Goal: Find specific page/section: Find specific page/section

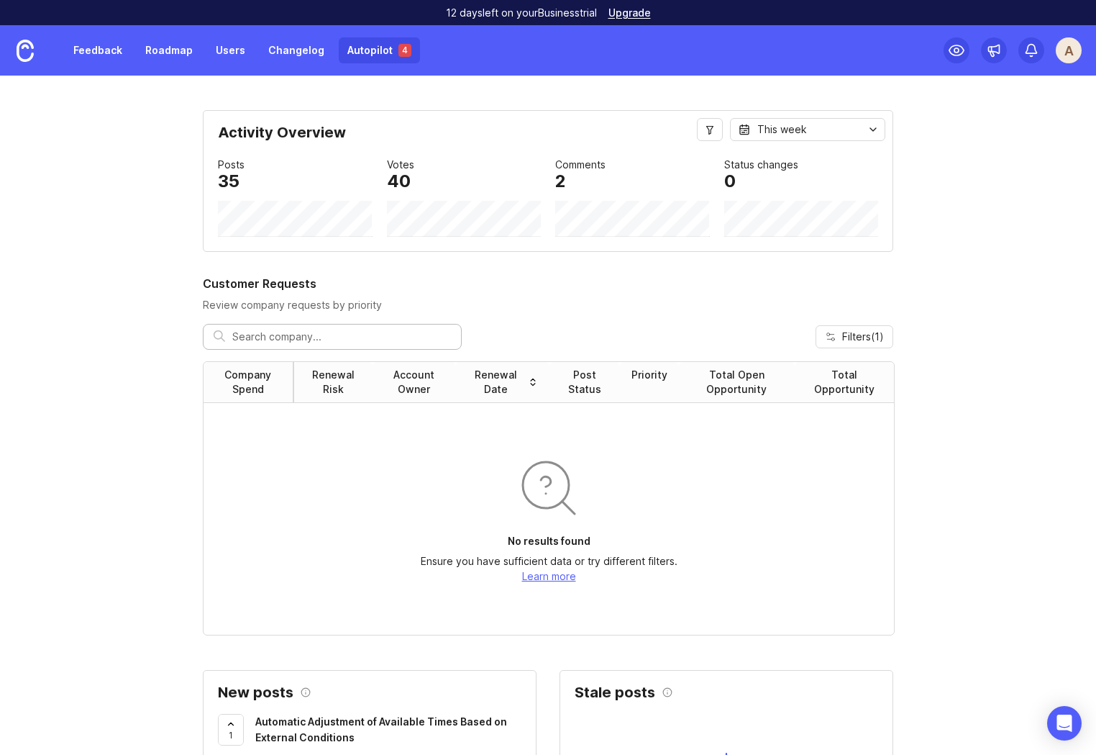
click at [365, 47] on link "Autopilot 4" at bounding box center [379, 50] width 81 height 26
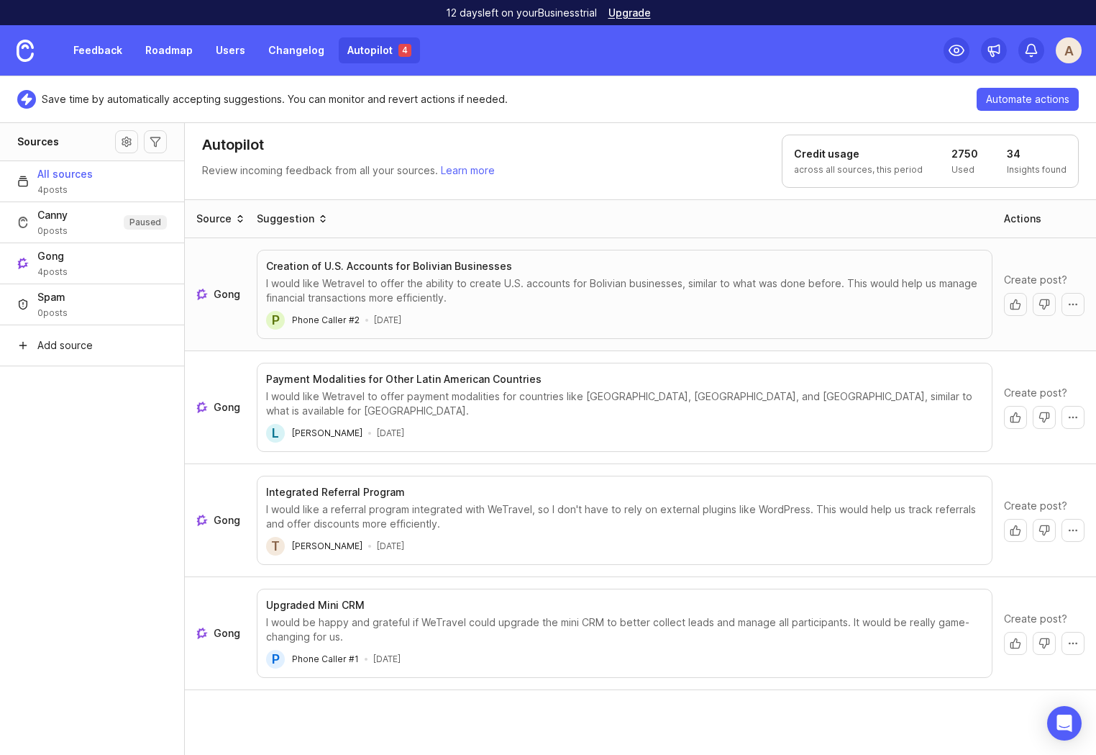
click at [385, 59] on link "Autopilot 4" at bounding box center [379, 50] width 81 height 26
click at [363, 57] on link "Autopilot 4" at bounding box center [379, 50] width 81 height 26
click at [94, 59] on link "Feedback" at bounding box center [98, 50] width 66 height 26
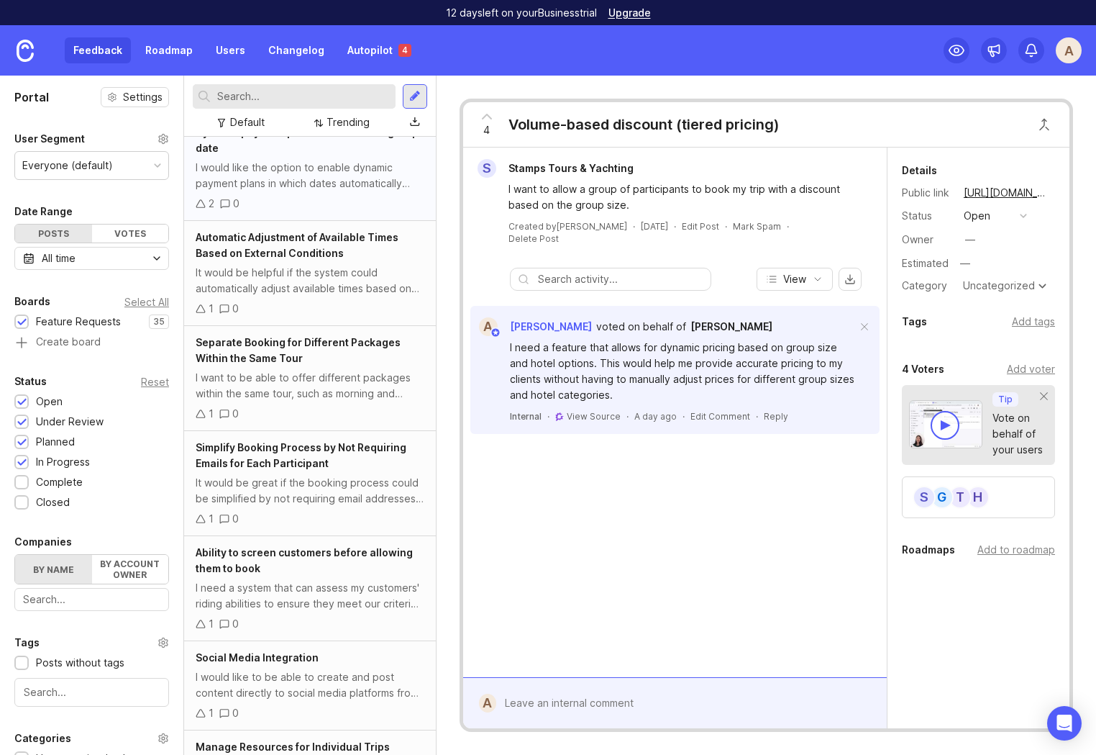
scroll to position [406, 0]
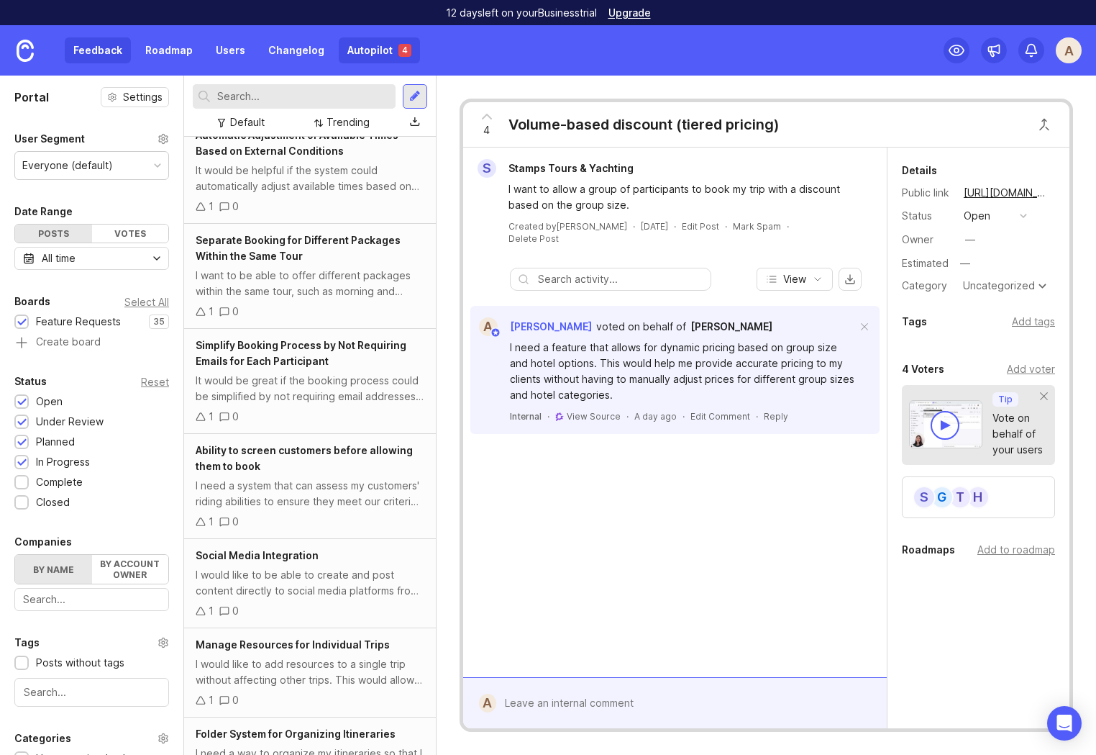
click at [381, 49] on link "Autopilot 4" at bounding box center [379, 50] width 81 height 26
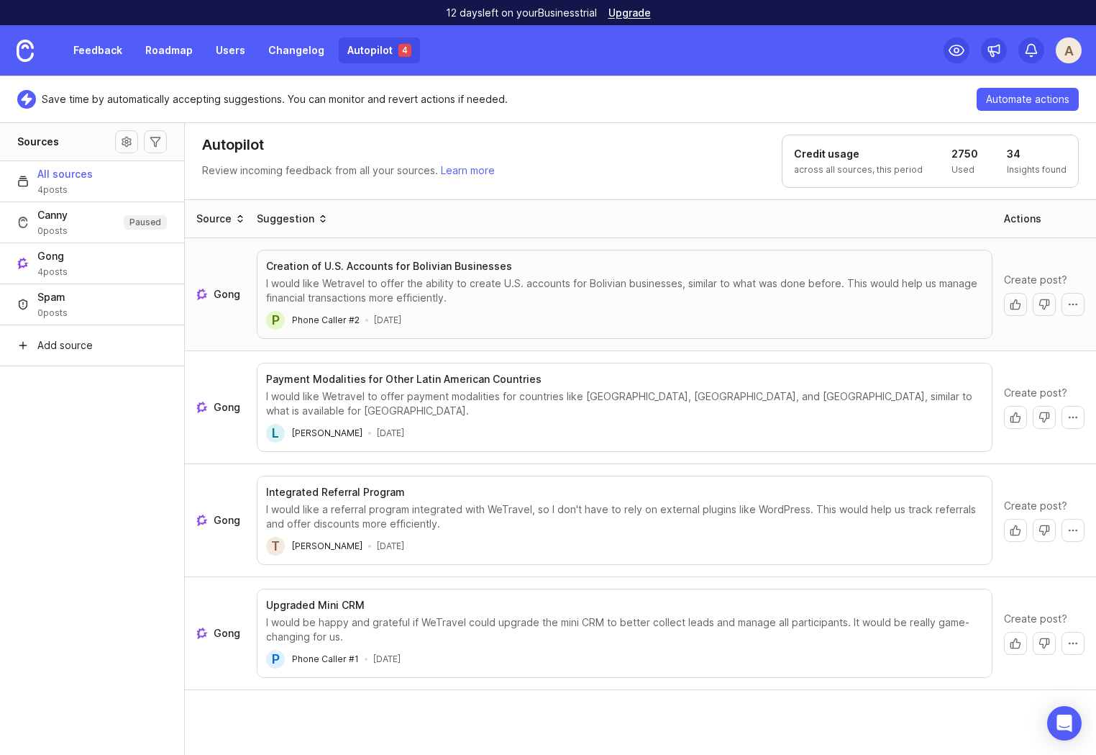
click at [398, 33] on div "Feedback Roadmap Users Changelog Autopilot 4" at bounding box center [210, 50] width 420 height 50
click at [390, 44] on link "Autopilot 4" at bounding box center [379, 50] width 81 height 26
